Goal: Transaction & Acquisition: Obtain resource

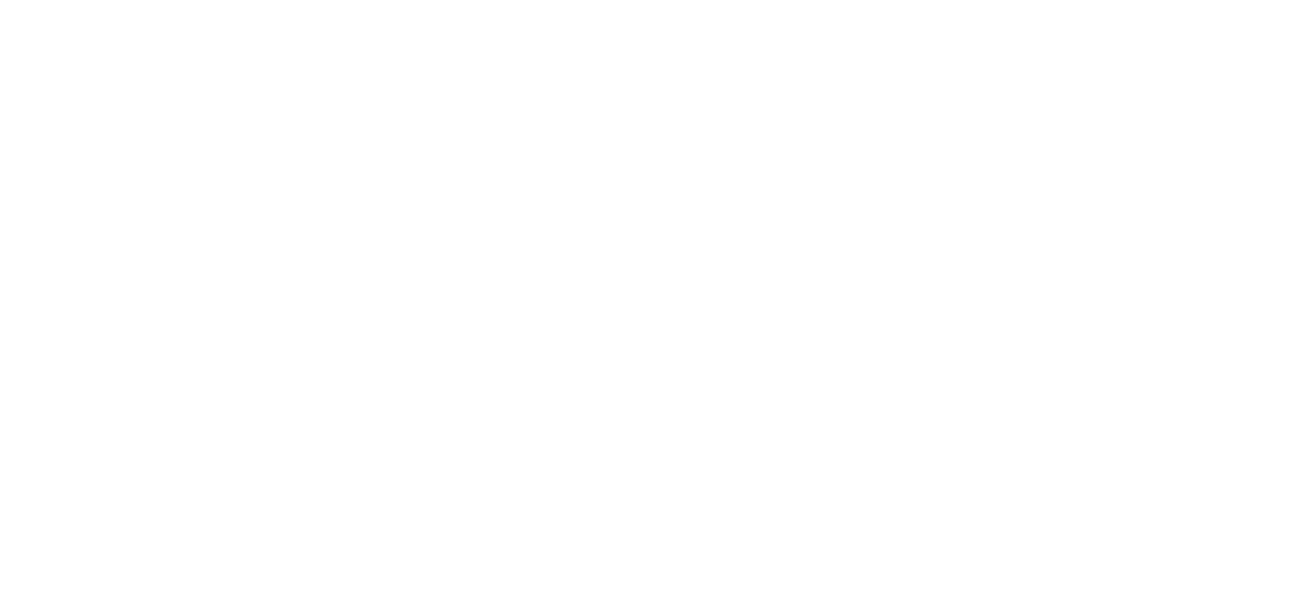
click at [86, 0] on html at bounding box center [654, 0] width 1309 height 0
click at [84, 0] on html at bounding box center [654, 0] width 1309 height 0
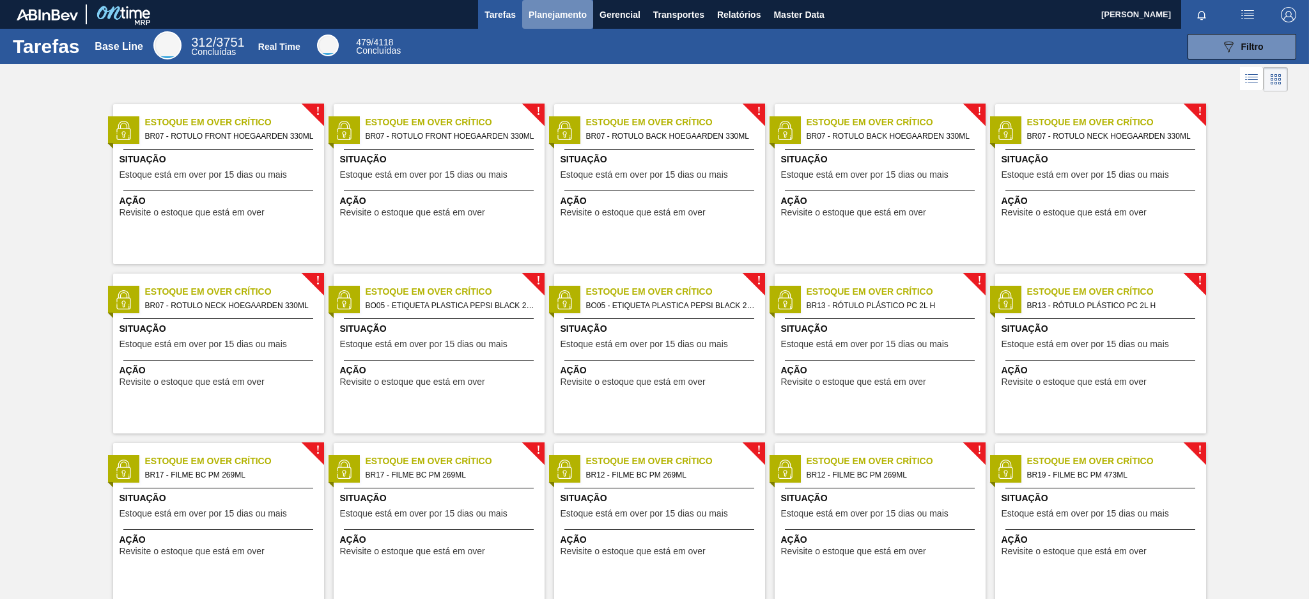
click at [569, 19] on span "Planejamento" at bounding box center [558, 14] width 58 height 15
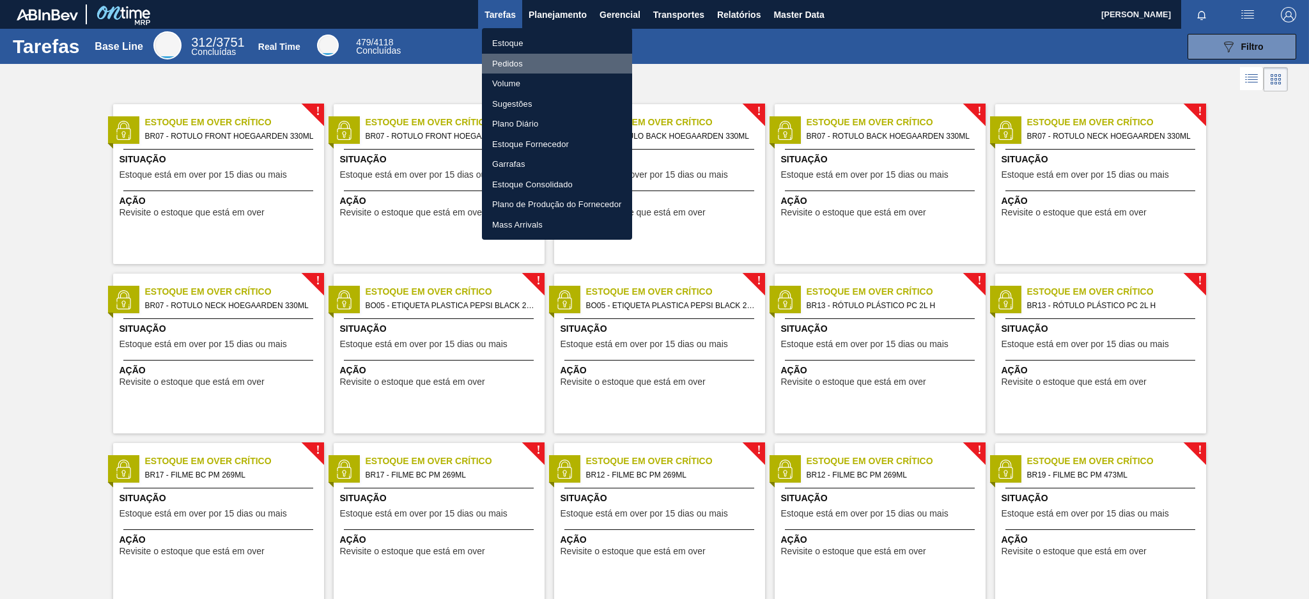
click at [520, 54] on li "Pedidos" at bounding box center [557, 64] width 150 height 20
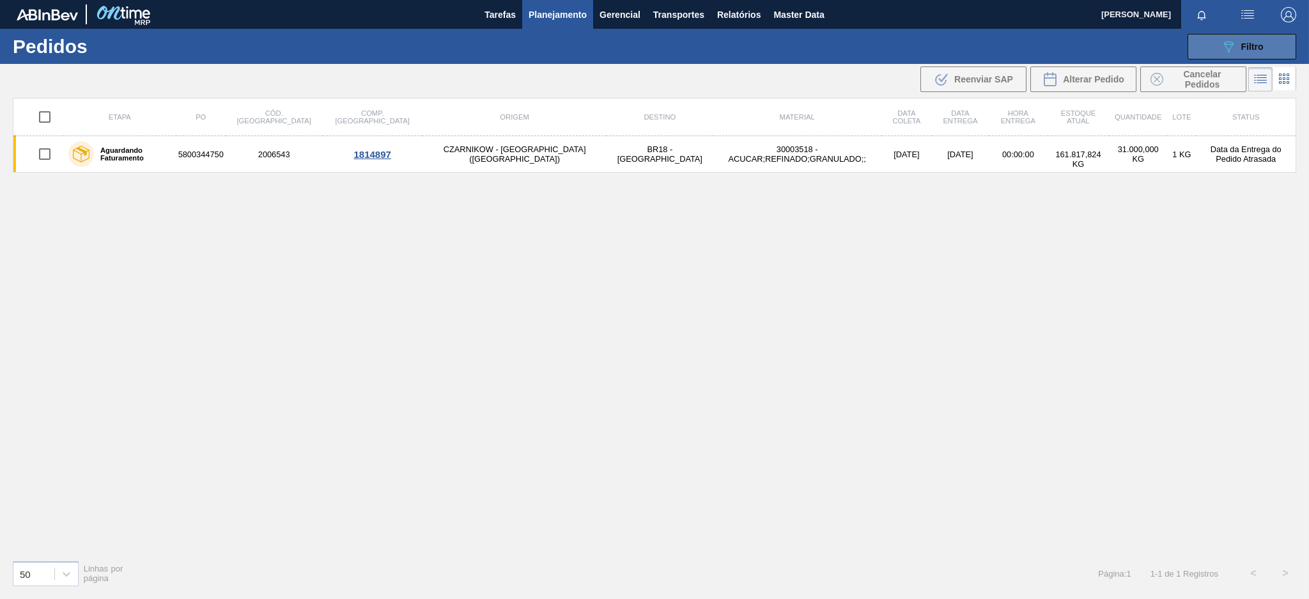
click at [1229, 42] on icon "089F7B8B-B2A5-4AFE-B5C0-19BA573D28AC" at bounding box center [1228, 46] width 15 height 15
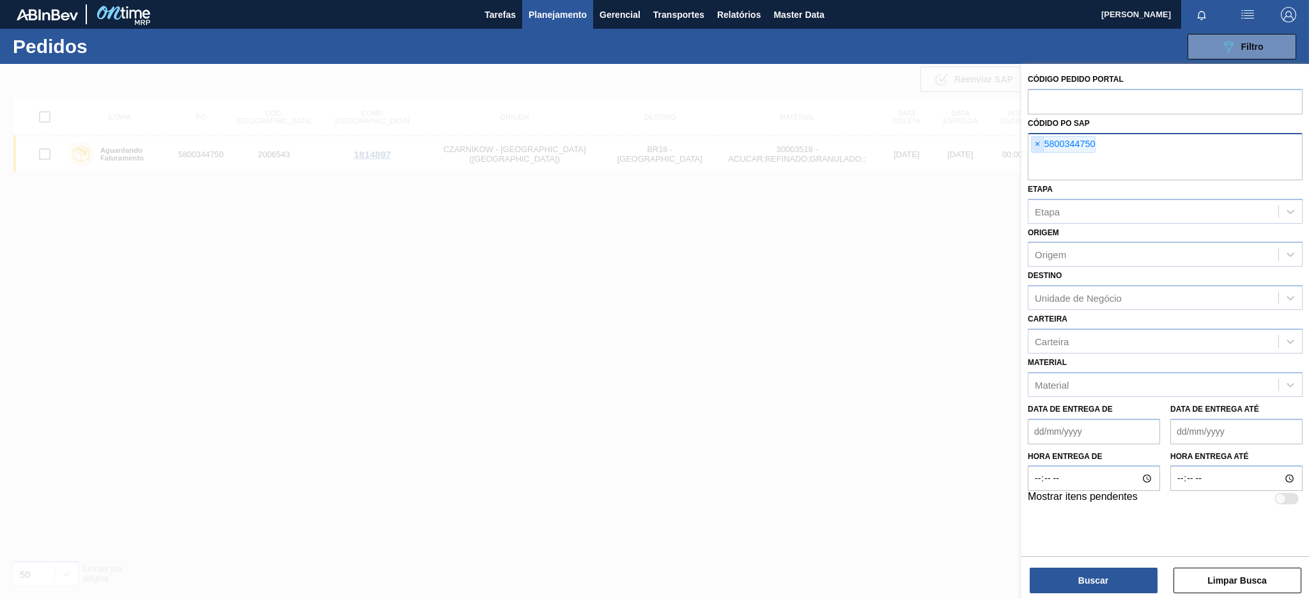
click at [1036, 147] on span "×" at bounding box center [1038, 144] width 12 height 15
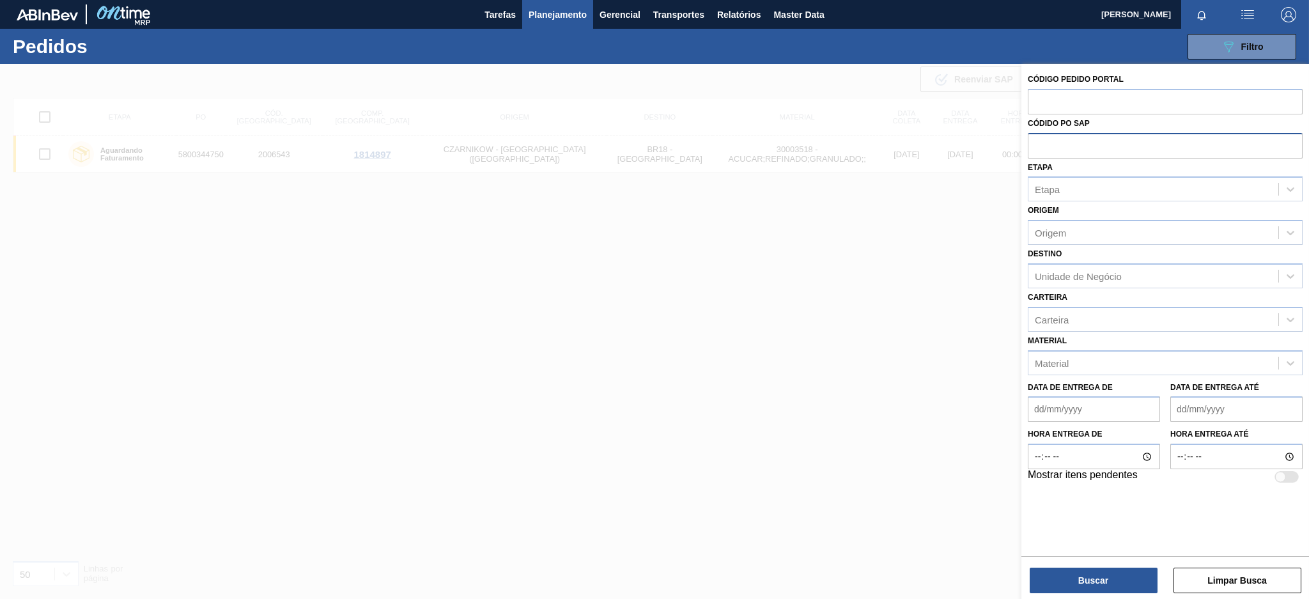
paste input "[URL][DOMAIN_NAME]"
type input "[URL][DOMAIN_NAME]"
paste input "text"
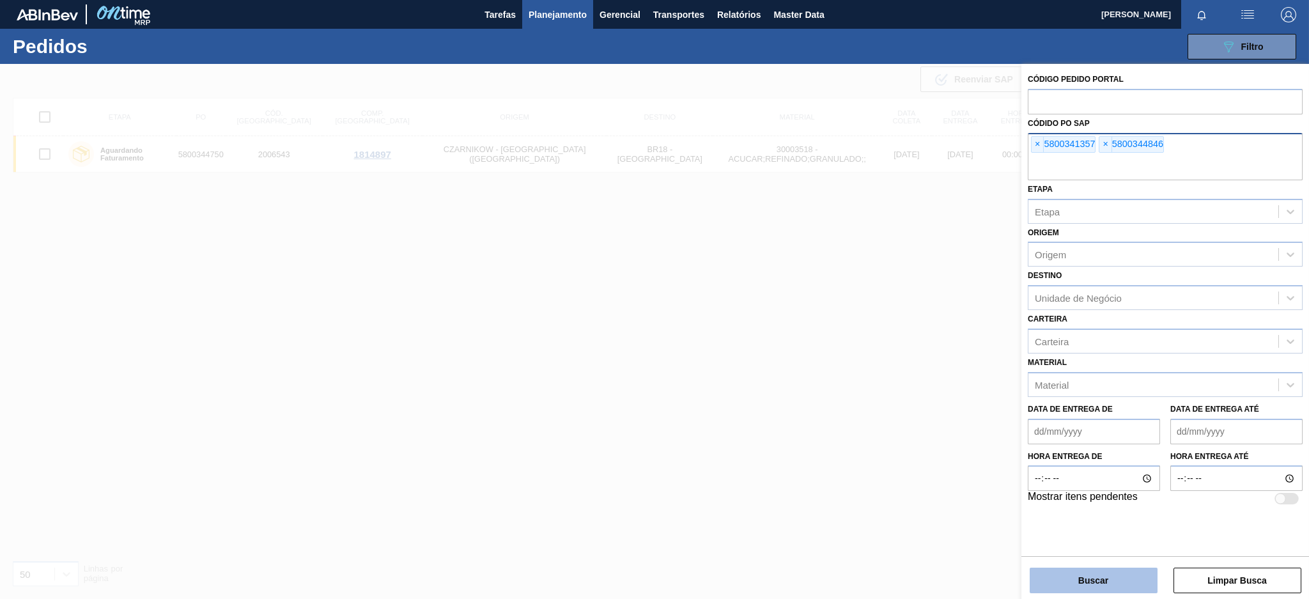
click at [1059, 586] on button "Buscar" at bounding box center [1094, 581] width 128 height 26
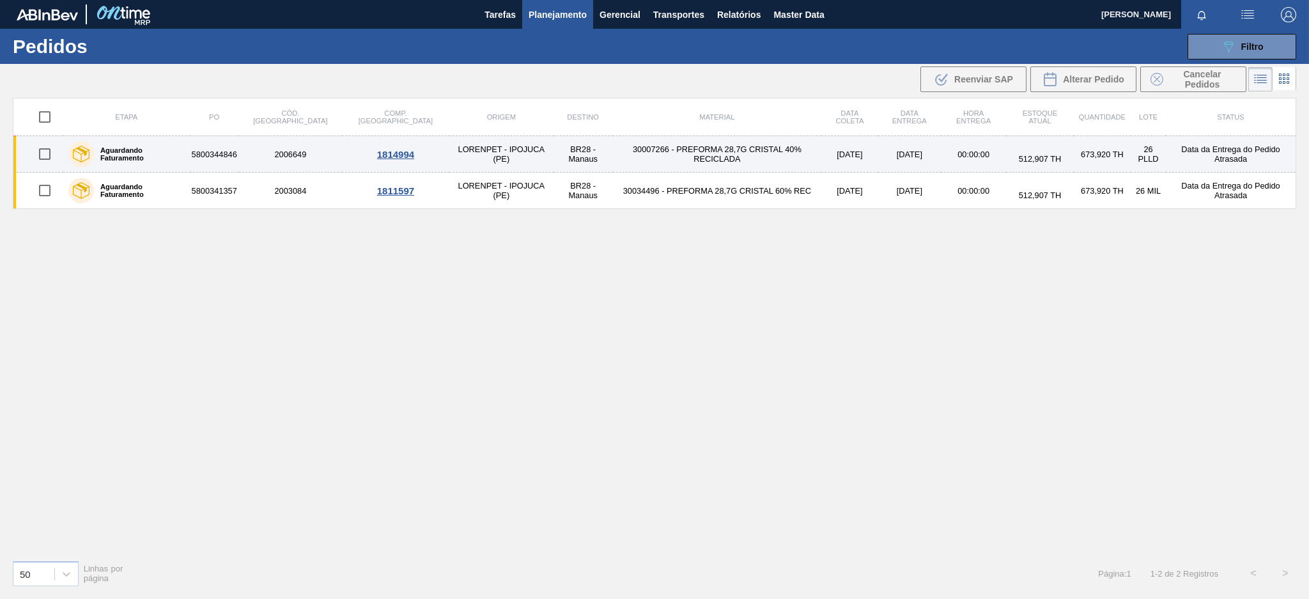
click at [239, 157] on td "5800344846" at bounding box center [214, 154] width 49 height 36
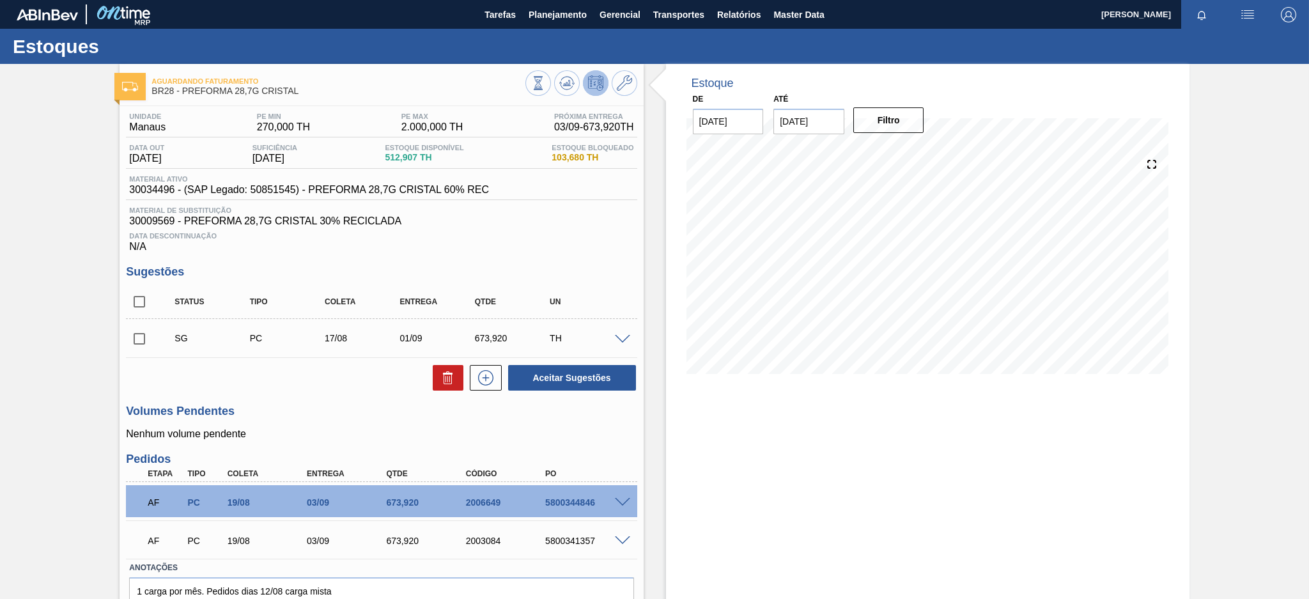
click at [566, 327] on div "SG PC 17/08 01/09 673,920 TH" at bounding box center [391, 338] width 450 height 26
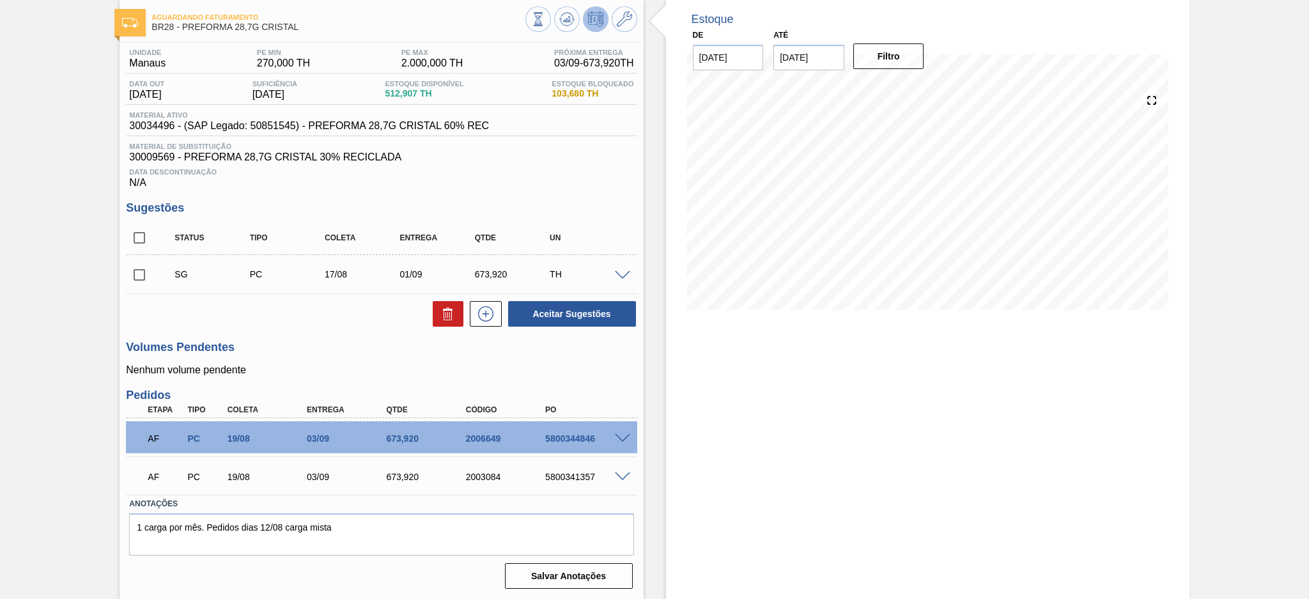
click at [626, 442] on div "5800344846" at bounding box center [587, 438] width 90 height 10
click at [623, 435] on span at bounding box center [622, 439] width 15 height 10
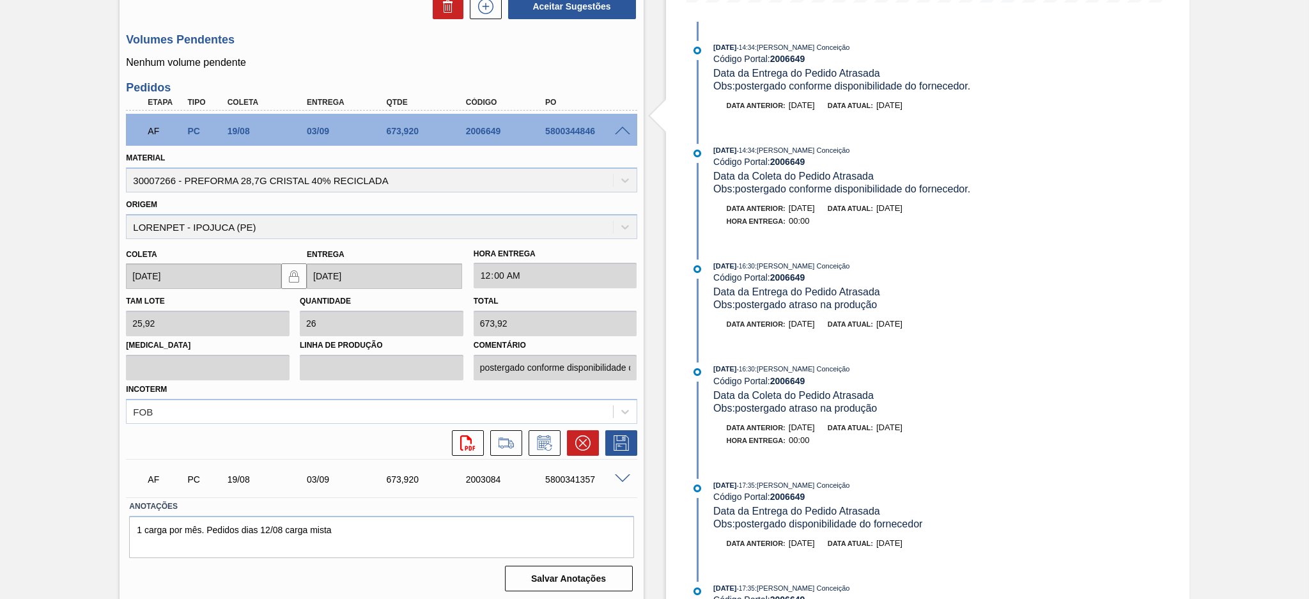
scroll to position [371, 0]
click at [622, 480] on span at bounding box center [622, 480] width 15 height 10
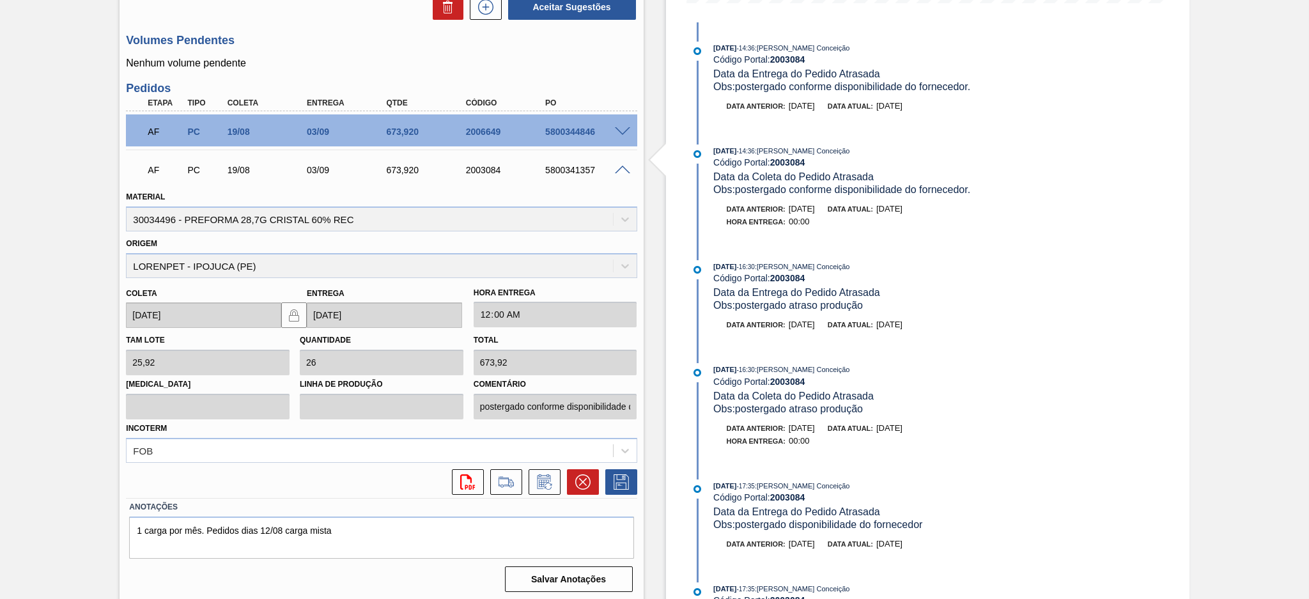
click at [559, 173] on div "5800341357" at bounding box center [587, 170] width 90 height 10
click at [577, 167] on div "5800341357" at bounding box center [587, 170] width 90 height 10
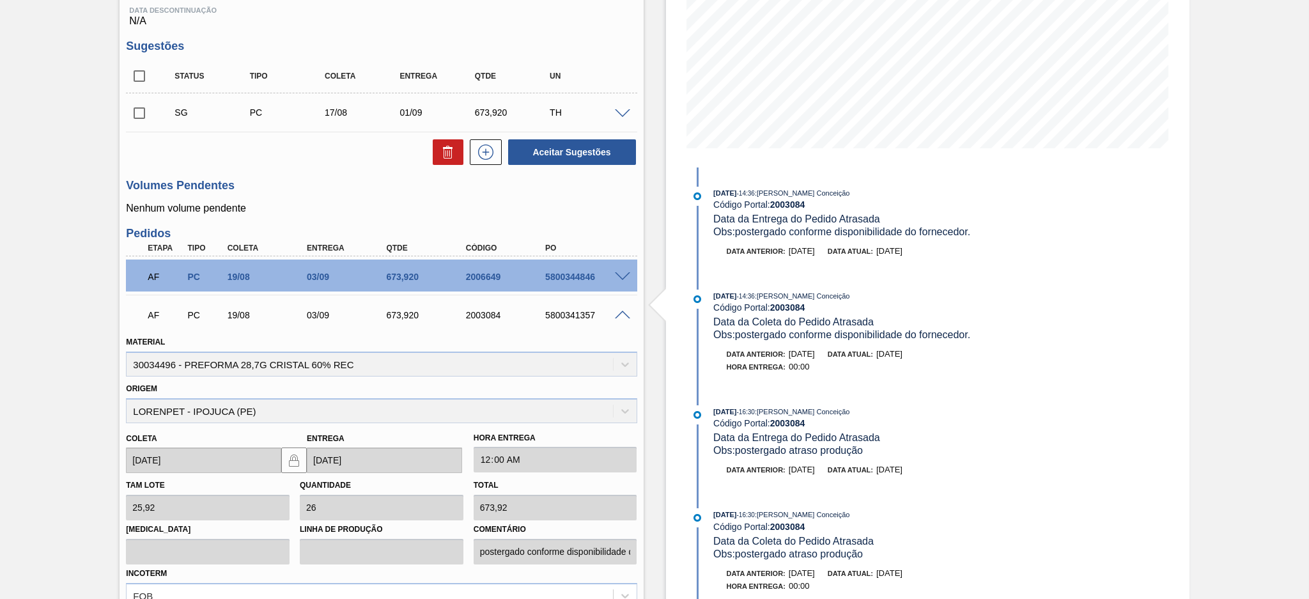
scroll to position [226, 0]
click at [620, 274] on span at bounding box center [622, 277] width 15 height 10
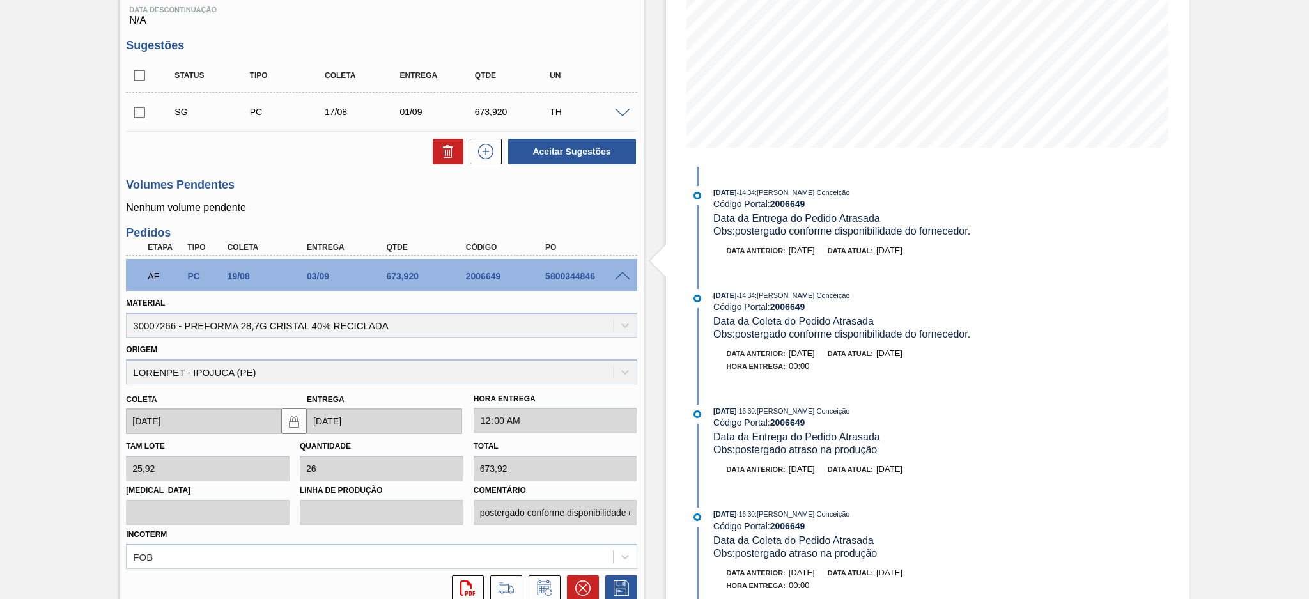
scroll to position [0, 0]
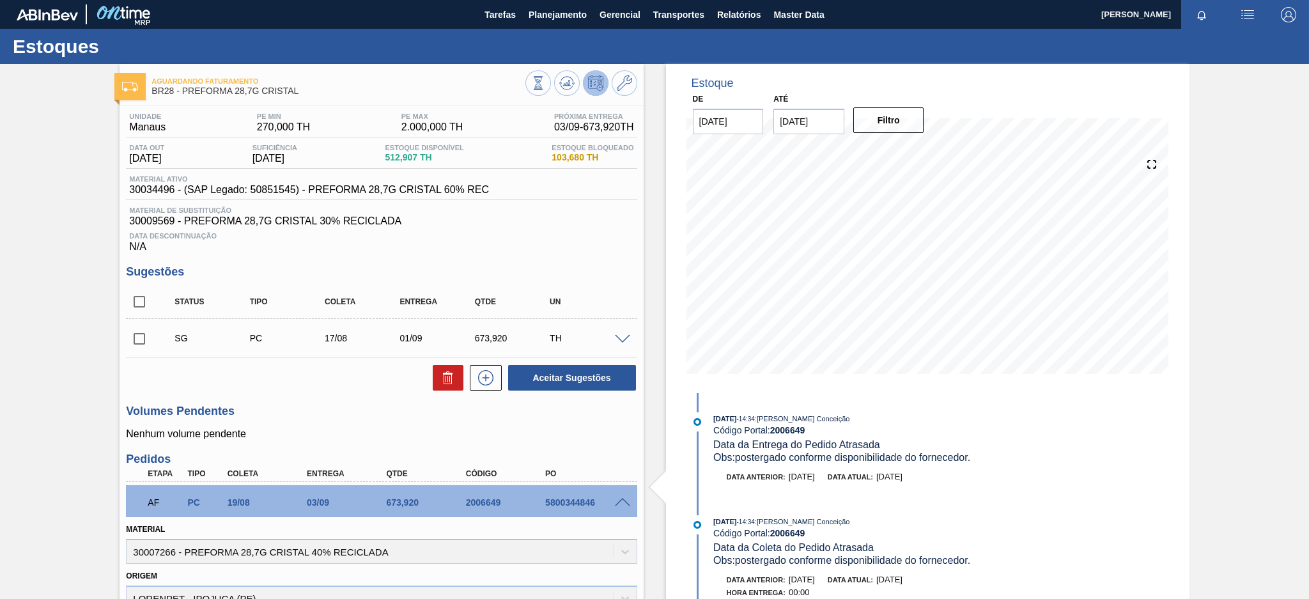
click at [504, 119] on div "Unidade Manaus PE MIN 270,000 TH PE MAX 2.000,000 TH Próxima Entrega 03/09 - 67…" at bounding box center [381, 125] width 511 height 25
click at [557, 13] on span "Planejamento" at bounding box center [558, 14] width 58 height 15
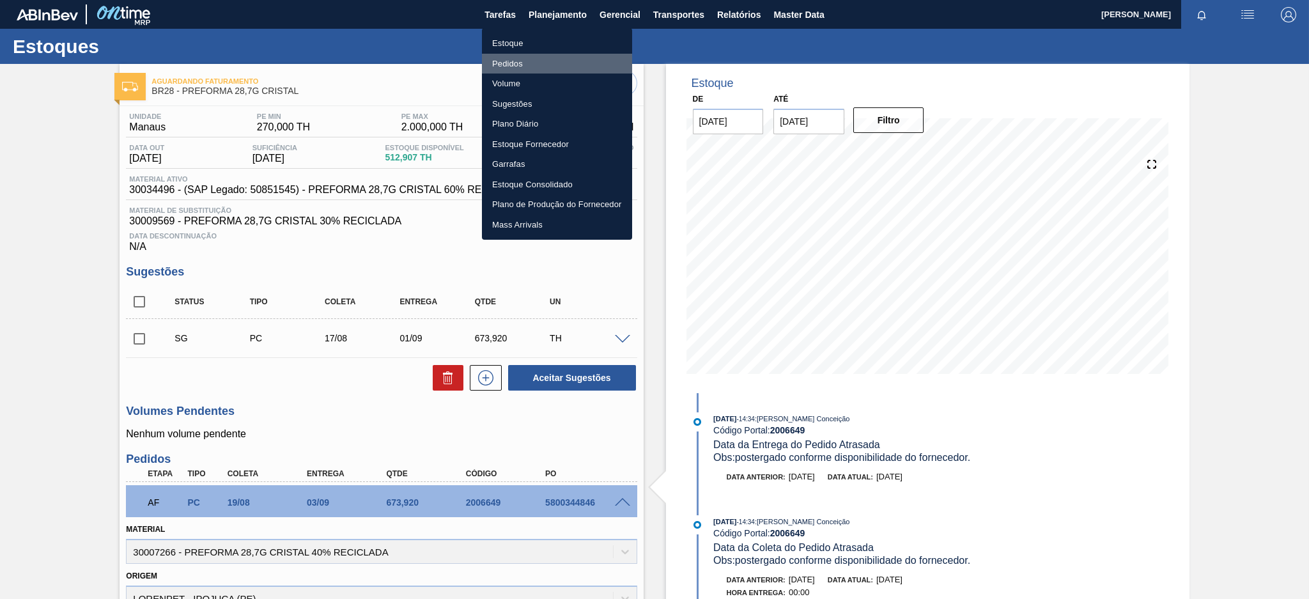
click at [508, 65] on li "Pedidos" at bounding box center [557, 64] width 150 height 20
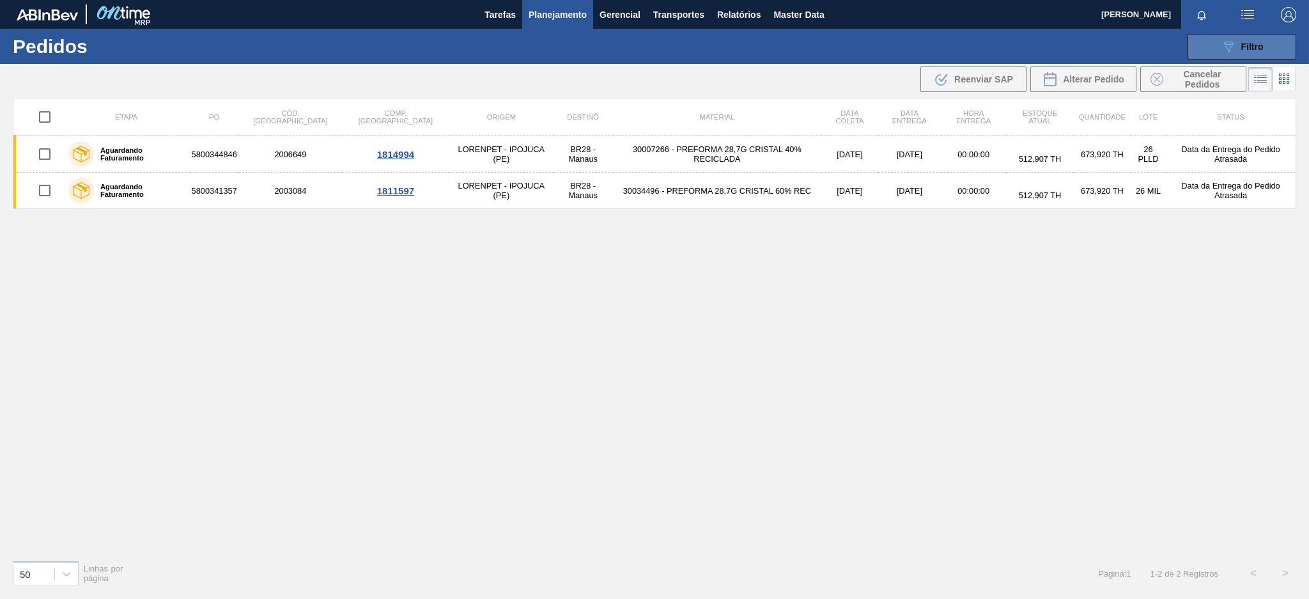
click at [1244, 51] on span "Filtro" at bounding box center [1253, 47] width 22 height 10
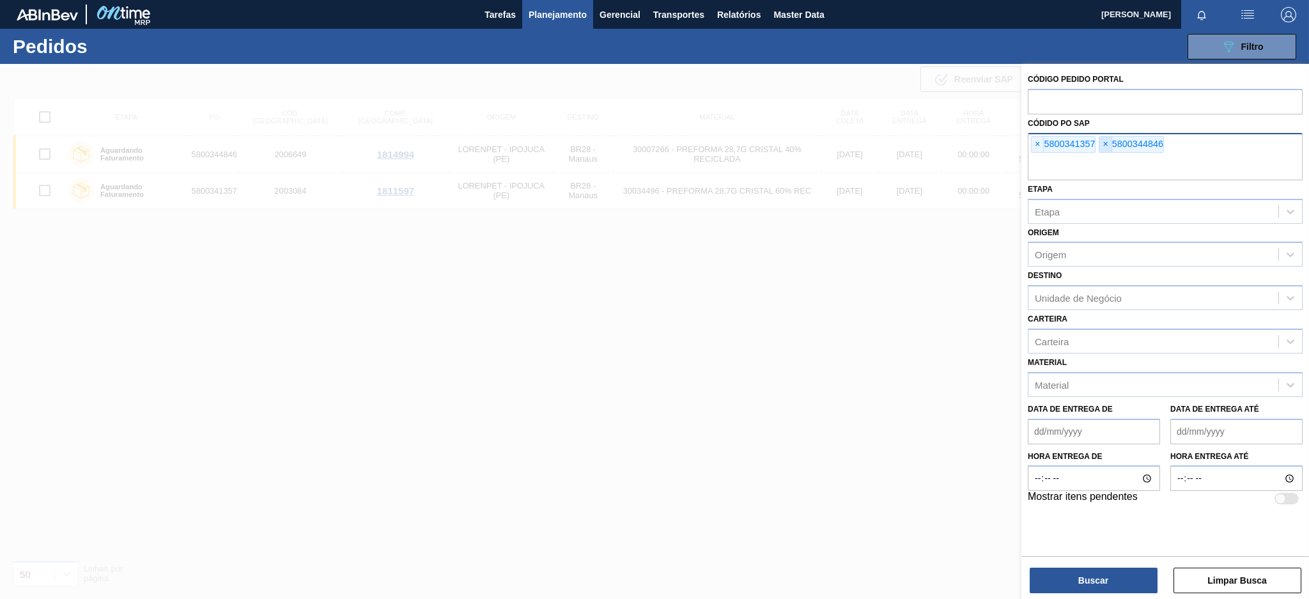
click at [1106, 143] on span "×" at bounding box center [1106, 144] width 12 height 15
click at [1041, 144] on span "×" at bounding box center [1038, 144] width 12 height 15
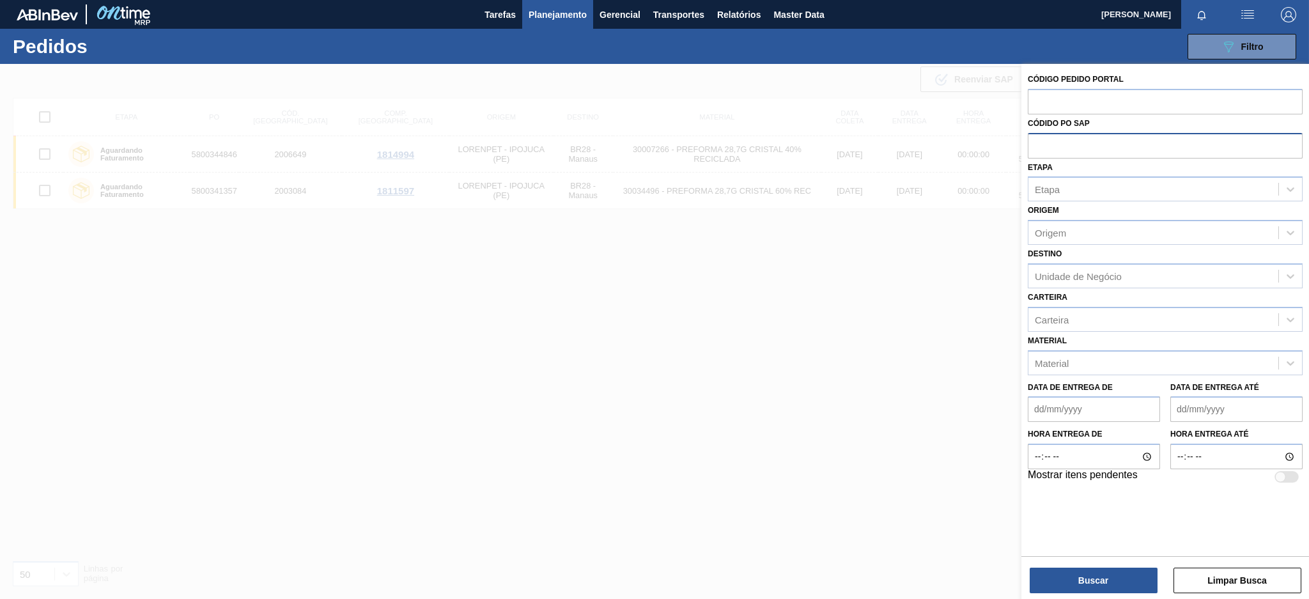
paste input "5800343724"
type input "5800343724"
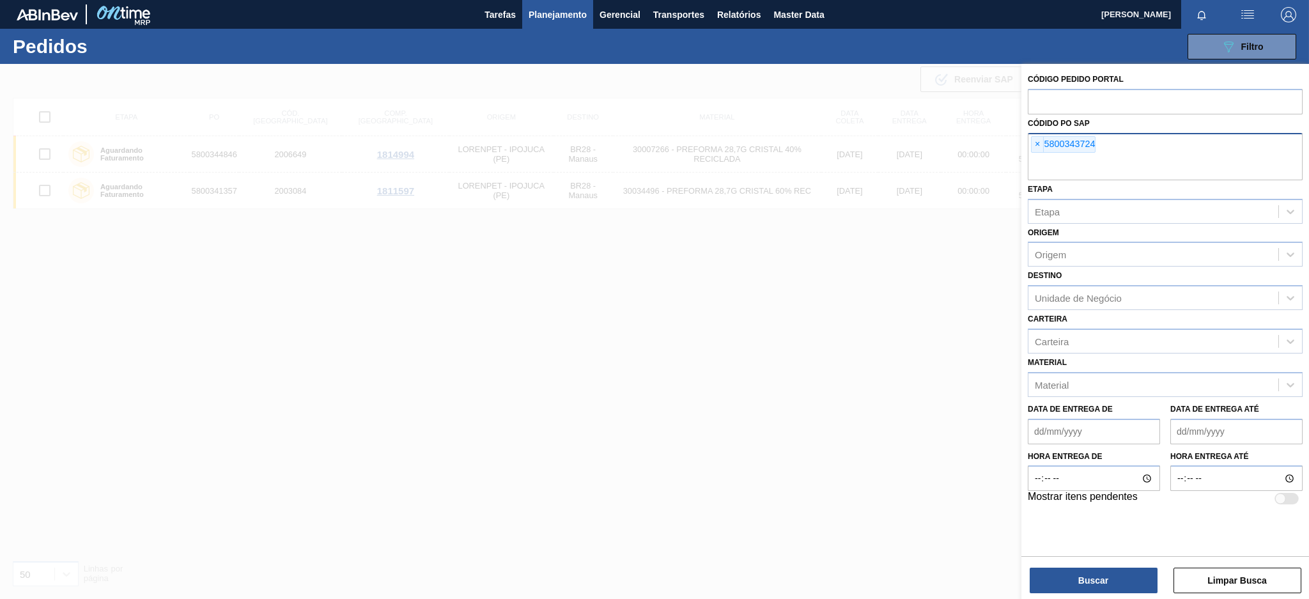
click at [1065, 593] on div "Código Pedido Portal Códido PO SAP × 5800343724 Etapa Etapa Origem Origem Desti…" at bounding box center [1166, 333] width 288 height 538
click at [1052, 572] on button "Buscar" at bounding box center [1094, 581] width 128 height 26
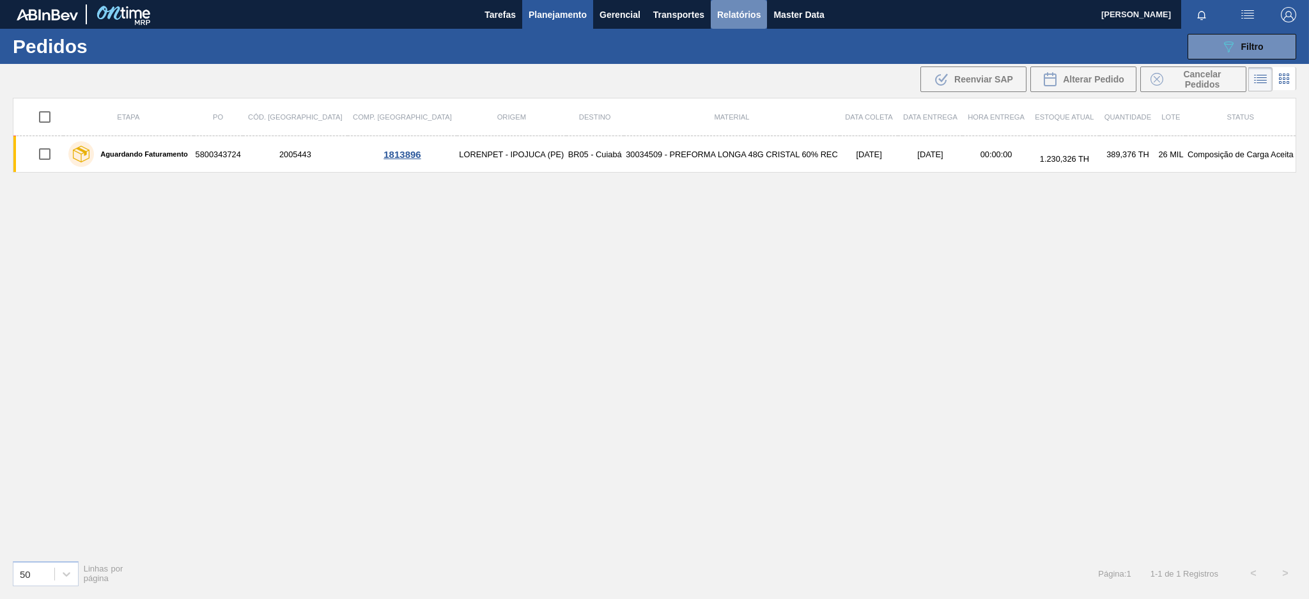
click at [722, 12] on span "Relatórios" at bounding box center [738, 14] width 43 height 15
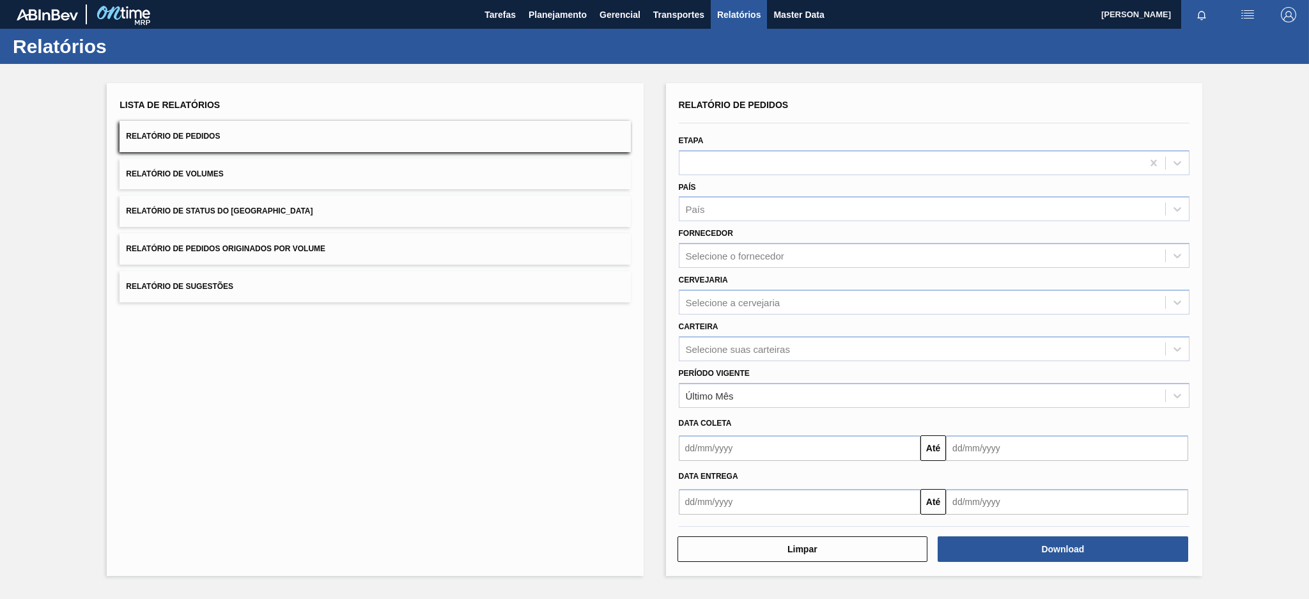
click at [542, 251] on button "Relatório de Pedidos Originados por Volume" at bounding box center [375, 248] width 511 height 31
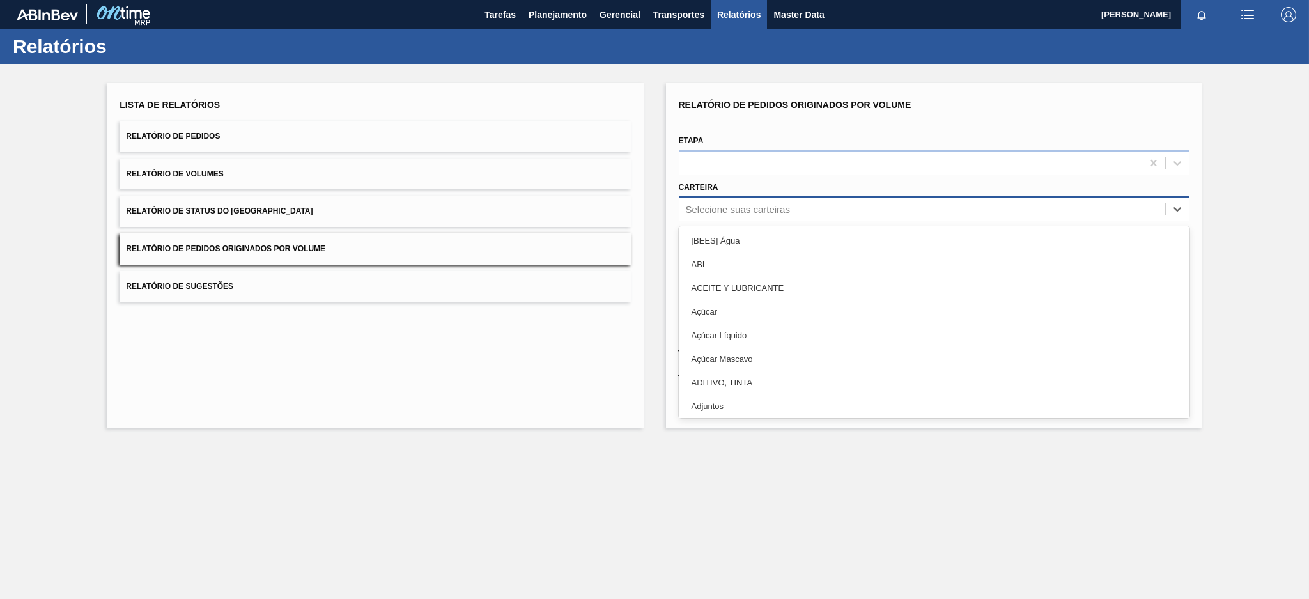
click at [751, 211] on div "Selecione suas carteiras" at bounding box center [738, 209] width 104 height 11
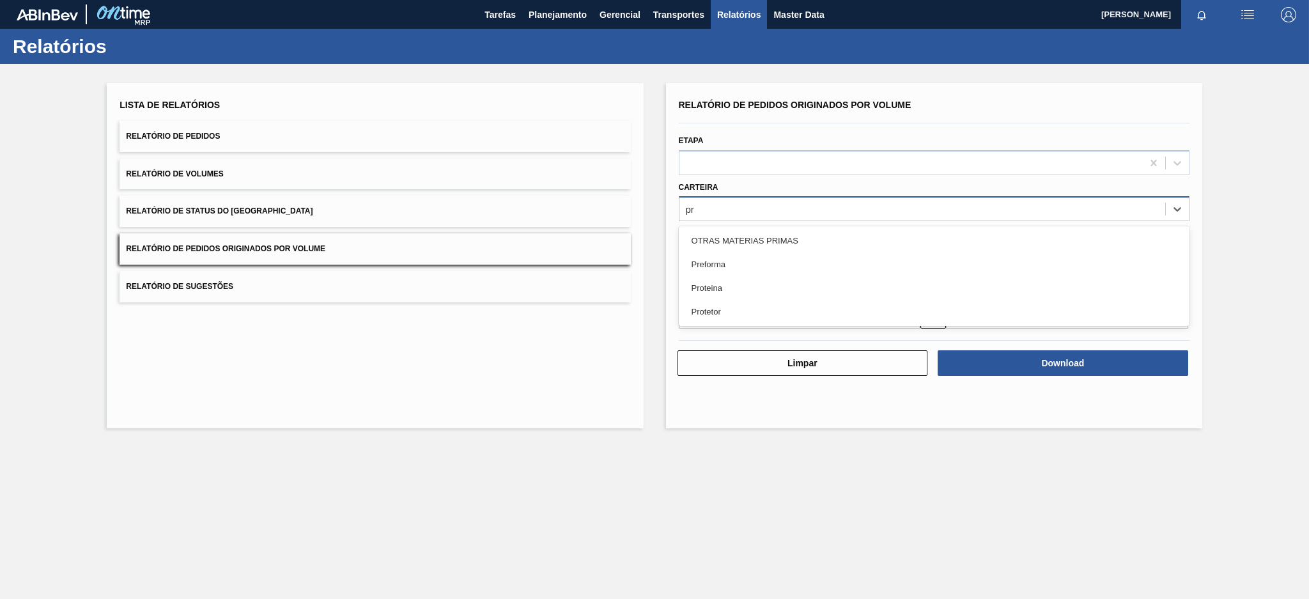
type input "pre"
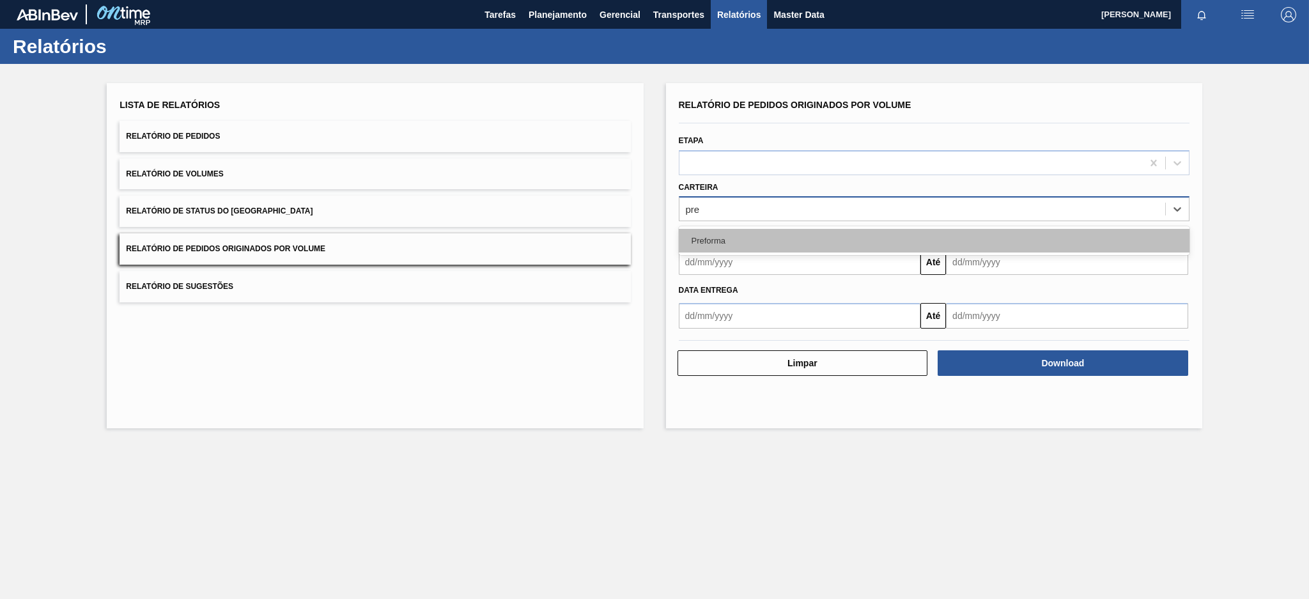
click at [729, 237] on div "Preforma" at bounding box center [934, 241] width 511 height 24
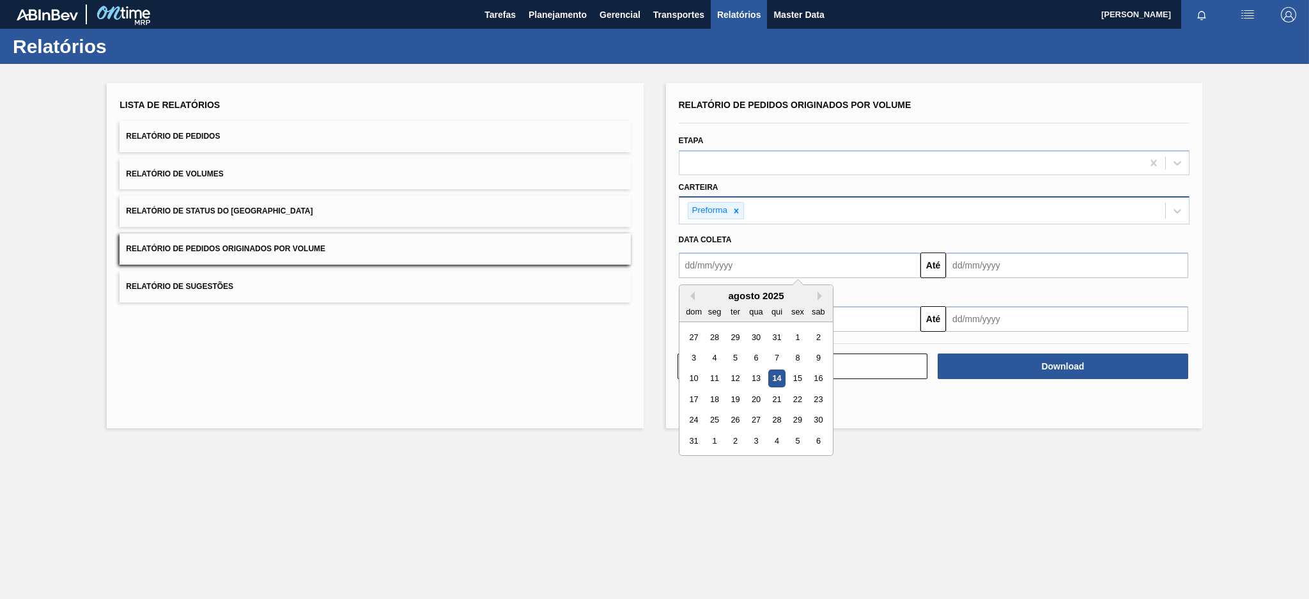
click at [737, 263] on input "text" at bounding box center [800, 266] width 242 height 26
click at [690, 293] on button "Previous Month" at bounding box center [690, 296] width 9 height 9
click at [696, 373] on div "13" at bounding box center [693, 378] width 17 height 17
type input "[DATE]"
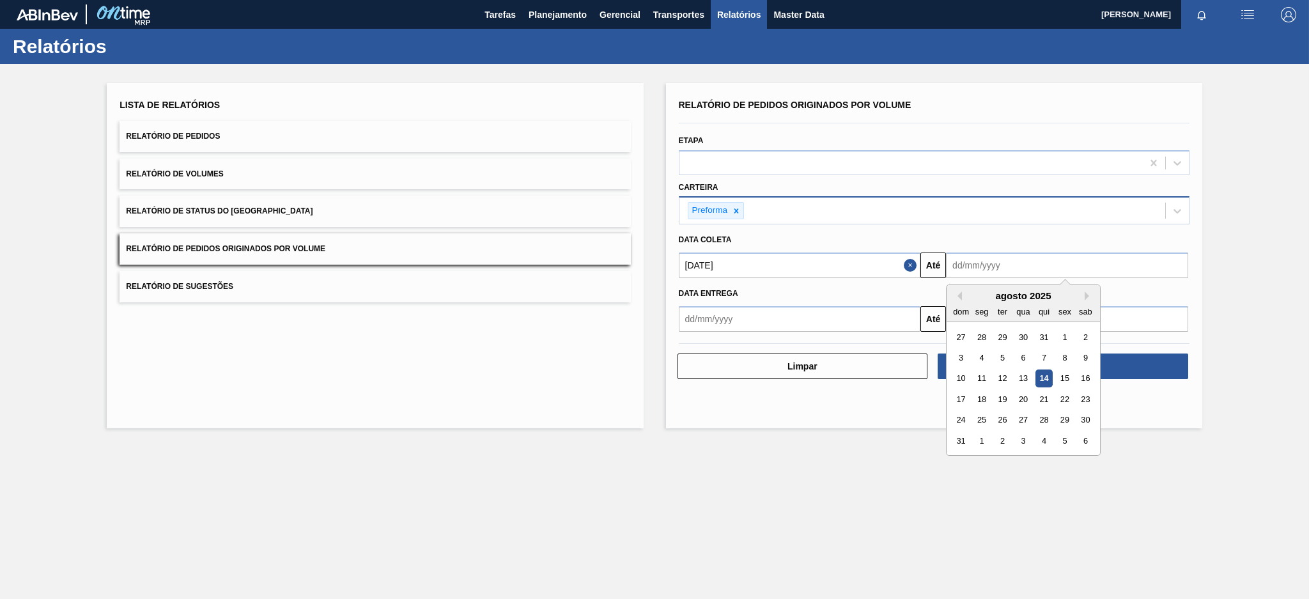
click at [980, 261] on input "text" at bounding box center [1067, 266] width 242 height 26
click at [1045, 375] on div "14" at bounding box center [1044, 378] width 17 height 17
type input "[DATE]"
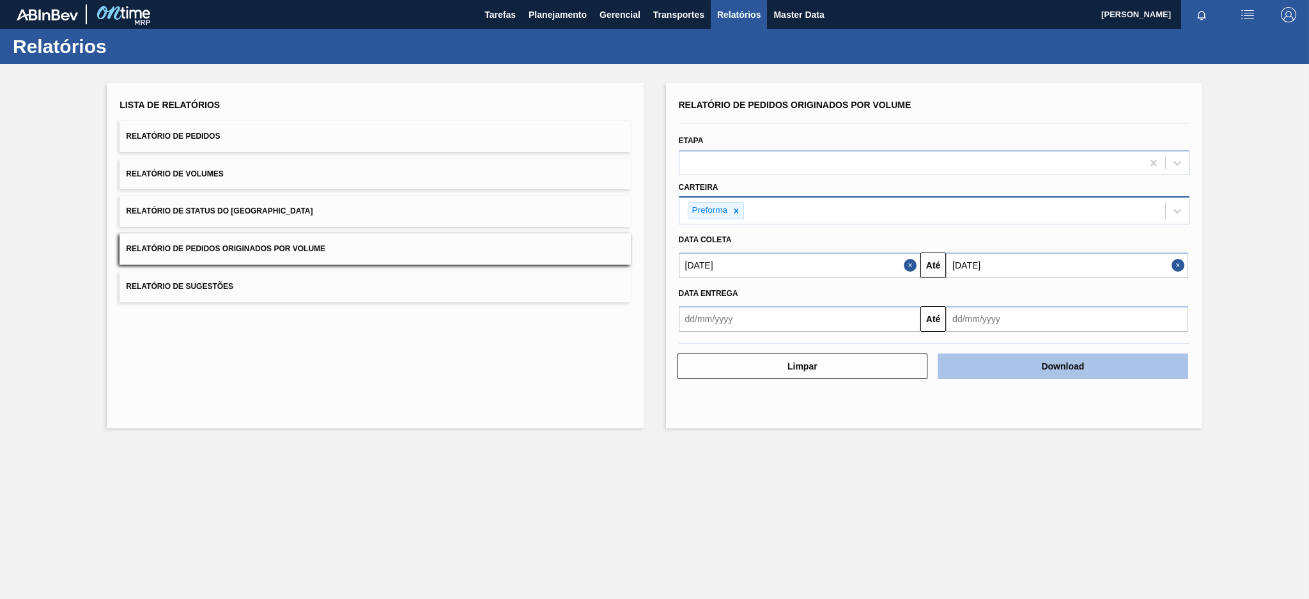
click at [1054, 372] on button "Download" at bounding box center [1063, 367] width 251 height 26
click at [740, 208] on icon at bounding box center [736, 211] width 9 height 9
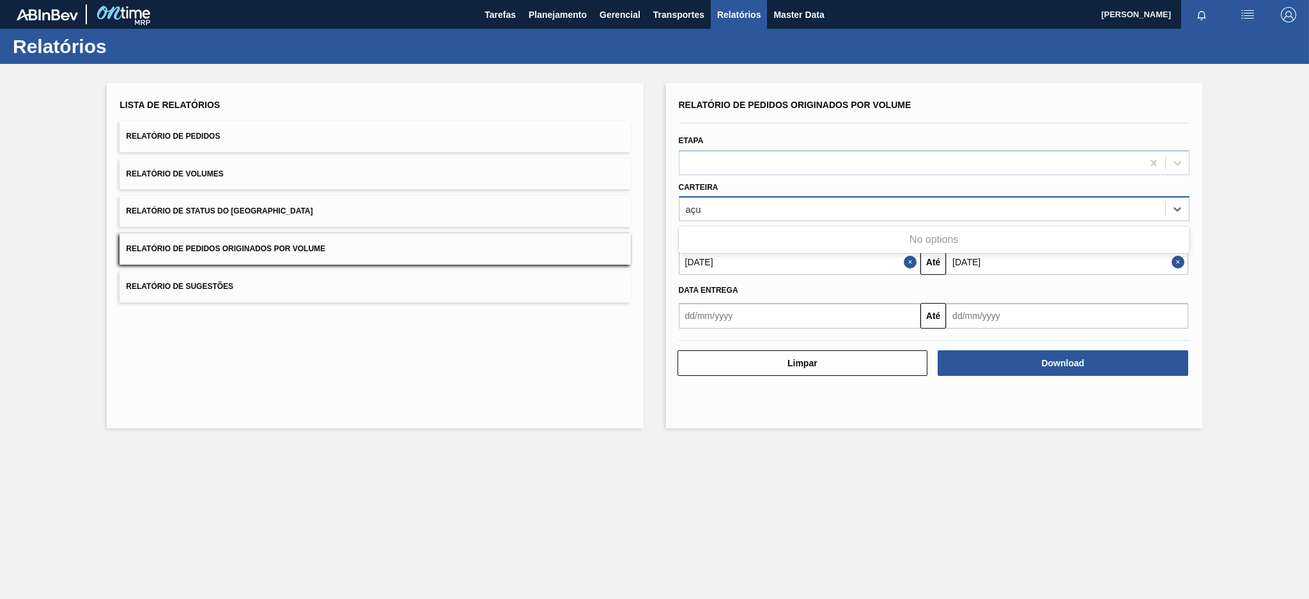
type input "aç"
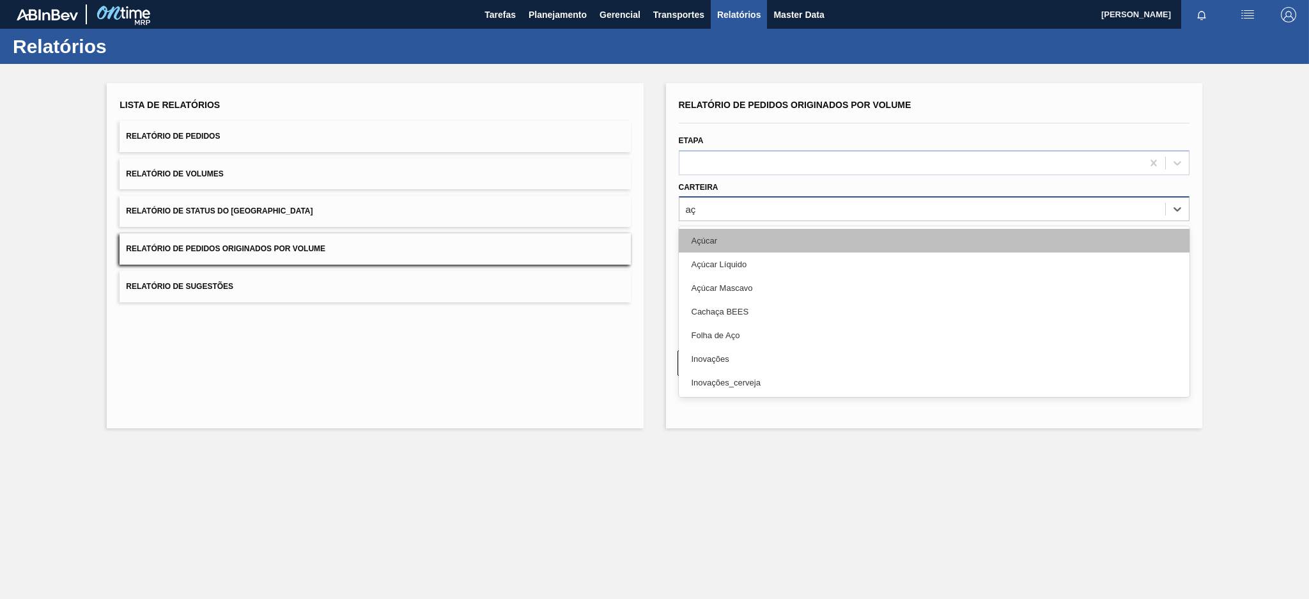
click at [696, 243] on div "Açúcar" at bounding box center [934, 241] width 511 height 24
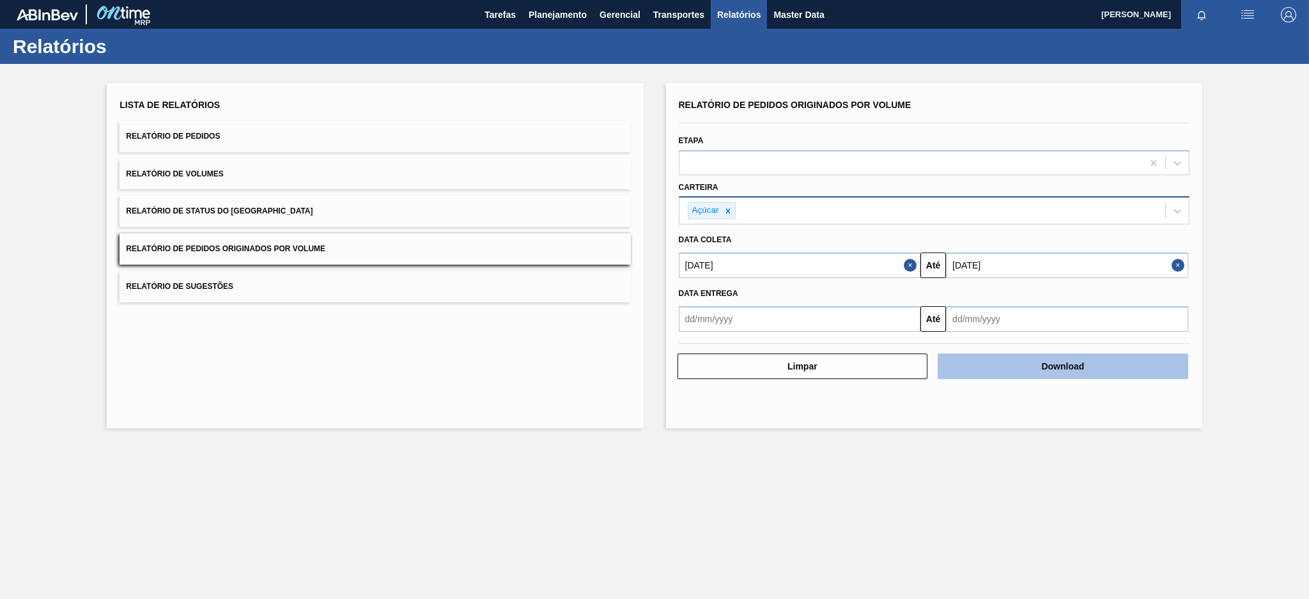
click at [1033, 364] on button "Download" at bounding box center [1063, 367] width 251 height 26
